Goal: Check status: Check status

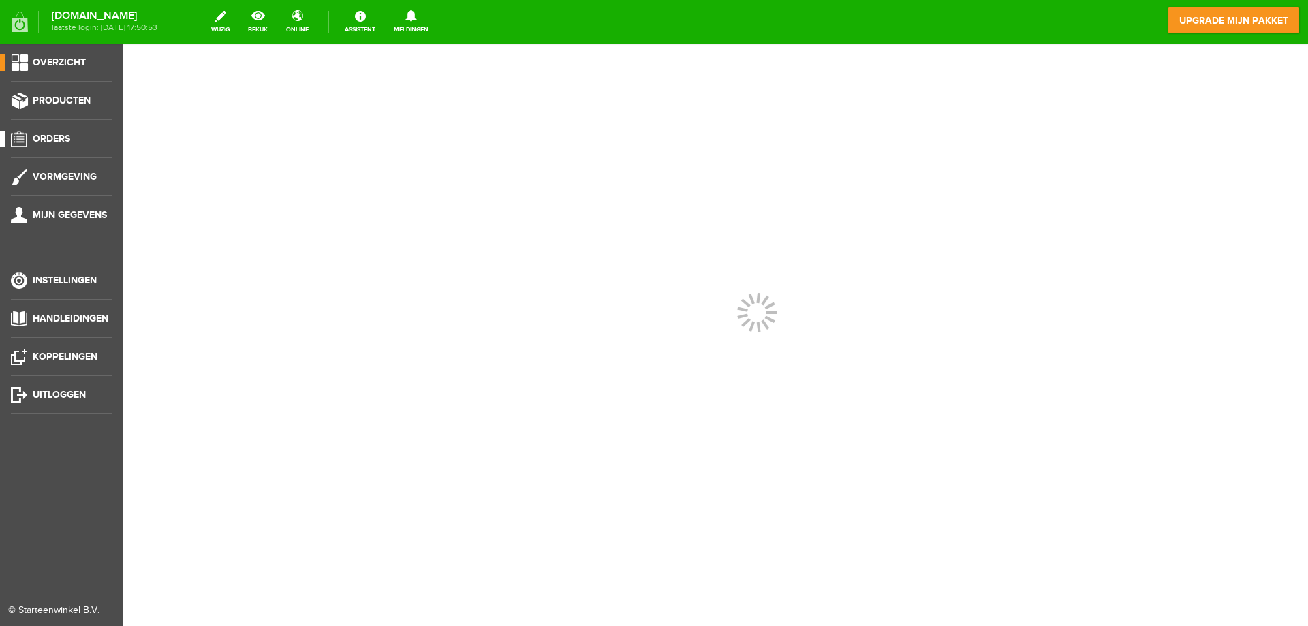
click at [63, 135] on span "Orders" at bounding box center [51, 139] width 37 height 12
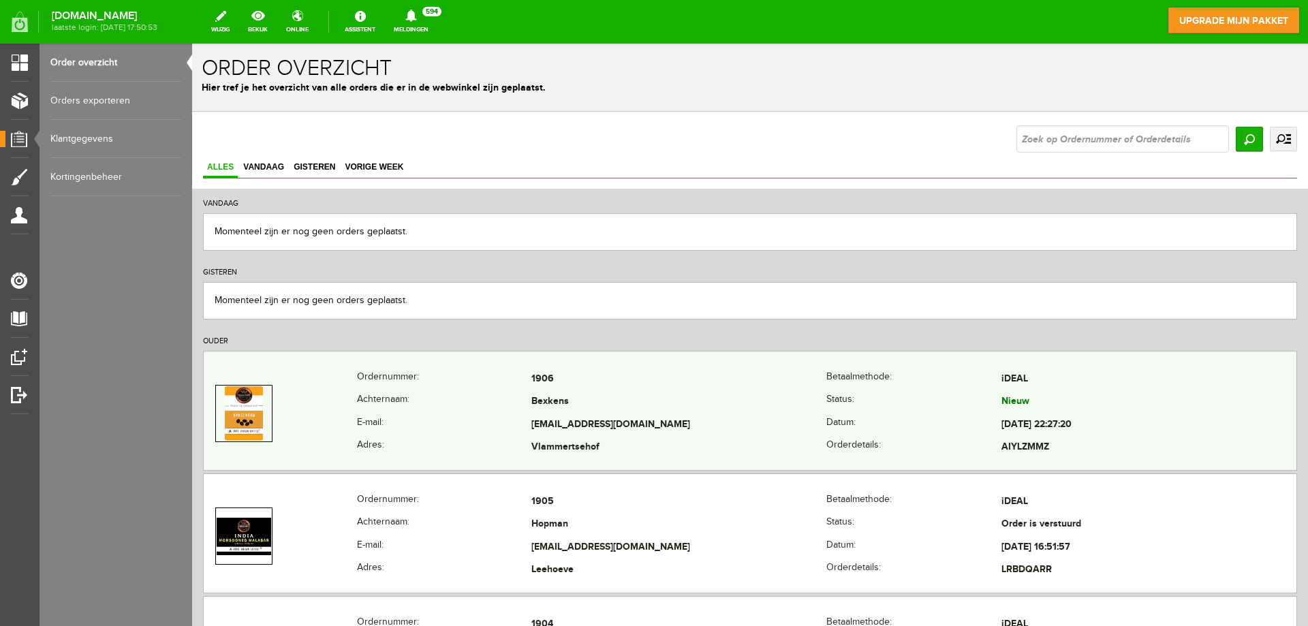
click at [672, 386] on td "1906" at bounding box center [678, 379] width 295 height 23
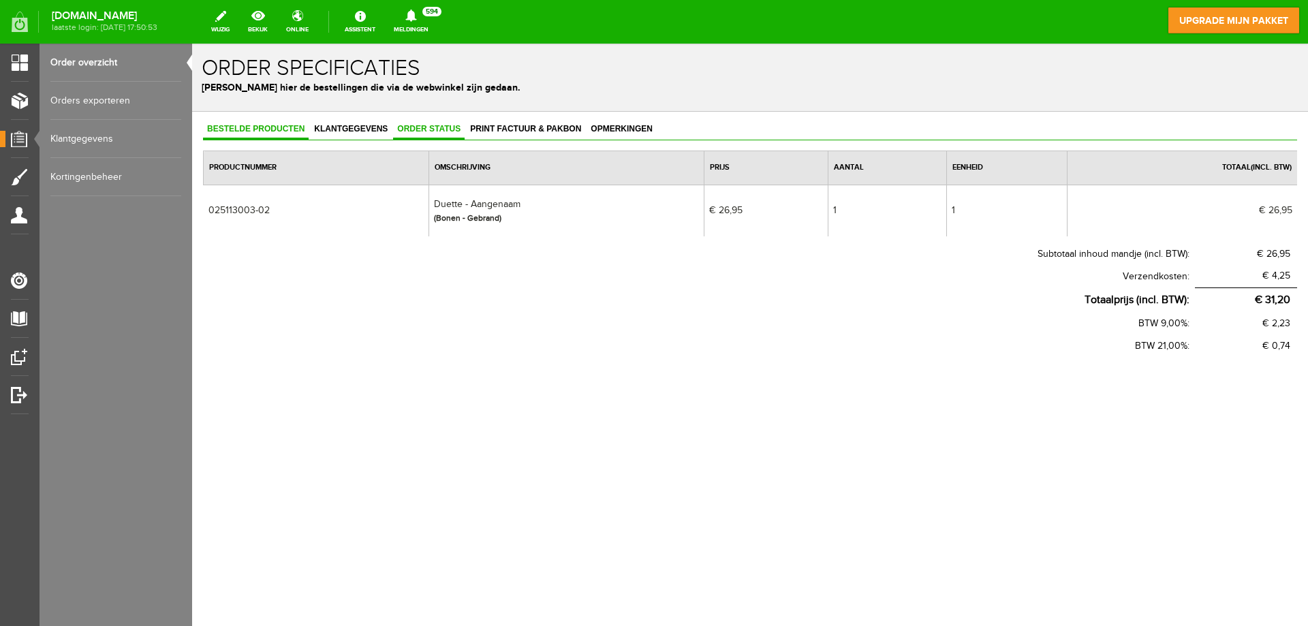
click at [435, 128] on span "Order status" at bounding box center [429, 129] width 72 height 10
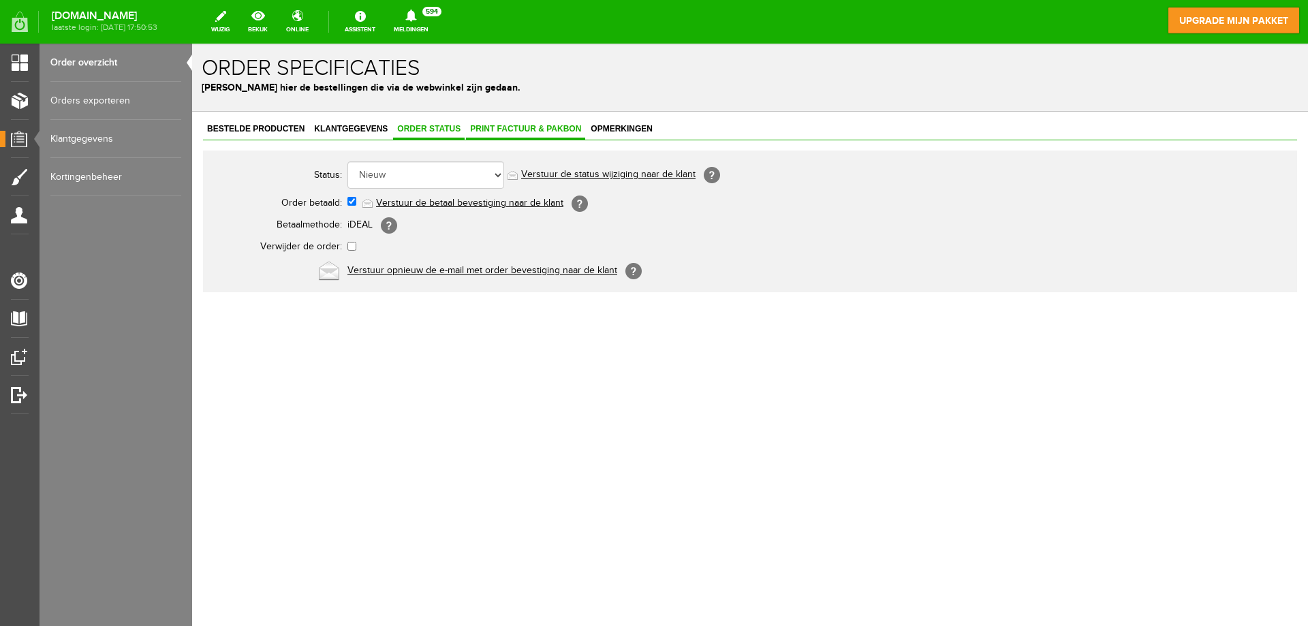
click at [499, 130] on span "Print factuur & pakbon" at bounding box center [525, 129] width 119 height 10
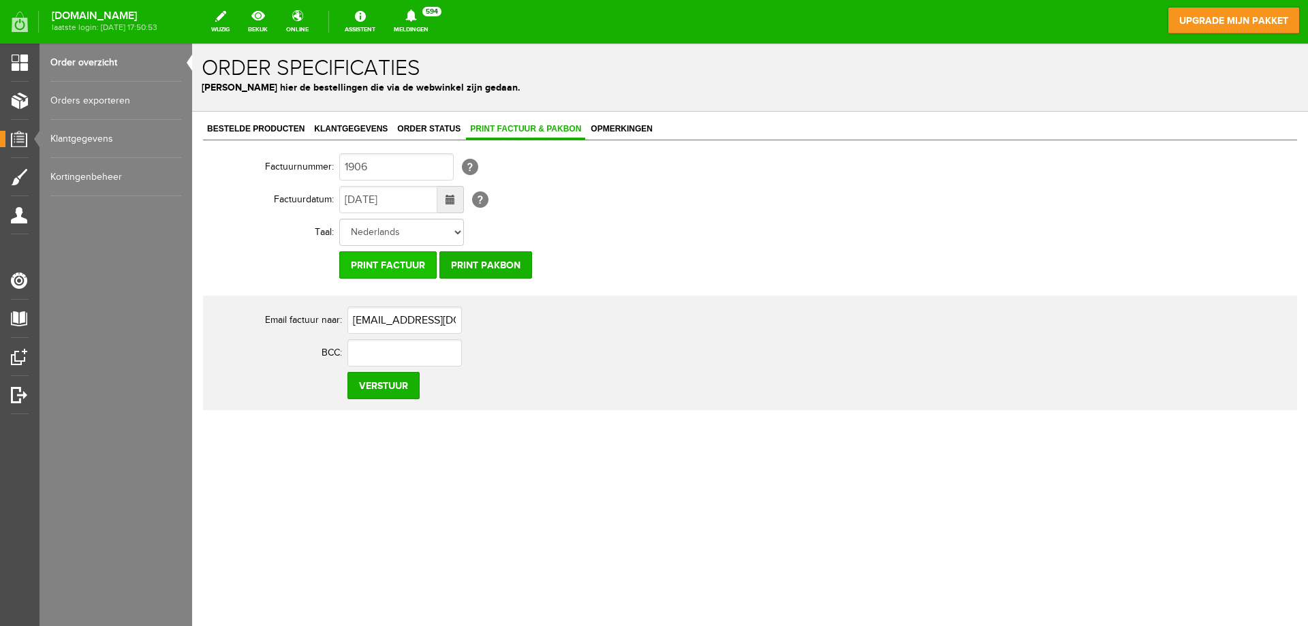
click at [402, 265] on input "Print factuur" at bounding box center [387, 264] width 97 height 27
click at [473, 267] on input "Print pakbon" at bounding box center [485, 264] width 93 height 27
click at [369, 266] on input "Print factuur" at bounding box center [387, 264] width 97 height 27
click at [436, 132] on span "Order status" at bounding box center [429, 129] width 72 height 10
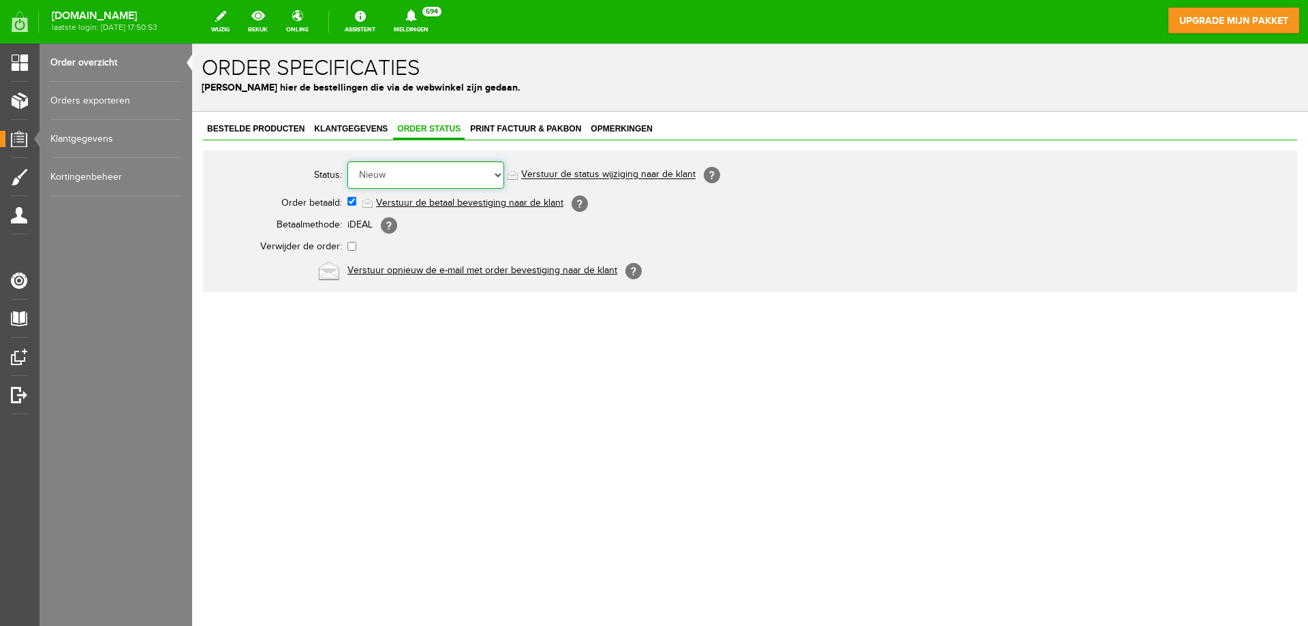
click at [437, 172] on select "Order niet afgerond Nieuw Order in behandeling Wacht op leverancier Wacht op be…" at bounding box center [425, 174] width 157 height 27
select select "5"
click at [347, 161] on select "Order niet afgerond Nieuw Order in behandeling Wacht op leverancier Wacht op be…" at bounding box center [425, 174] width 157 height 27
